Goal: Task Accomplishment & Management: Complete application form

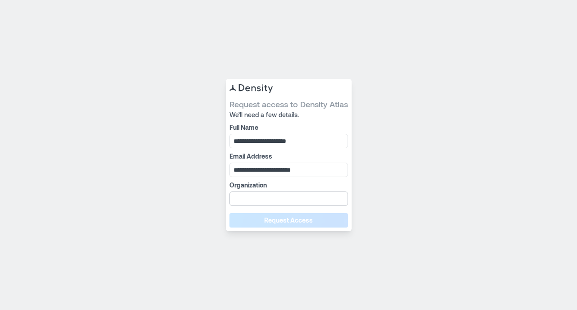
click at [248, 197] on input "Organization" at bounding box center [289, 199] width 119 height 14
